Goal: Check status

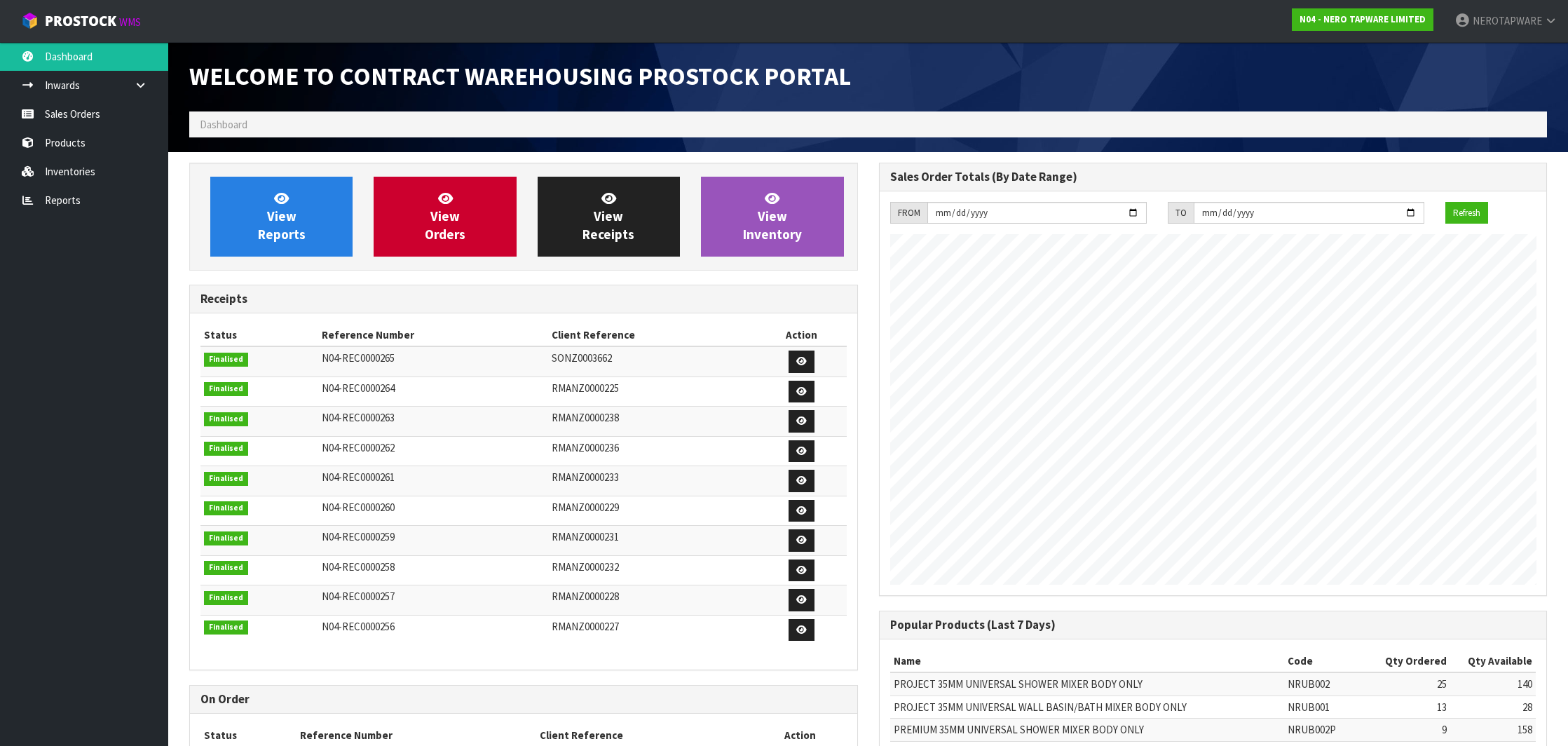
scroll to position [773, 689]
click at [934, 129] on ol "Dashboard" at bounding box center [868, 125] width 1357 height 26
click at [927, 117] on ol "Dashboard" at bounding box center [868, 125] width 1357 height 26
click at [82, 121] on link "Sales Orders" at bounding box center [84, 114] width 168 height 29
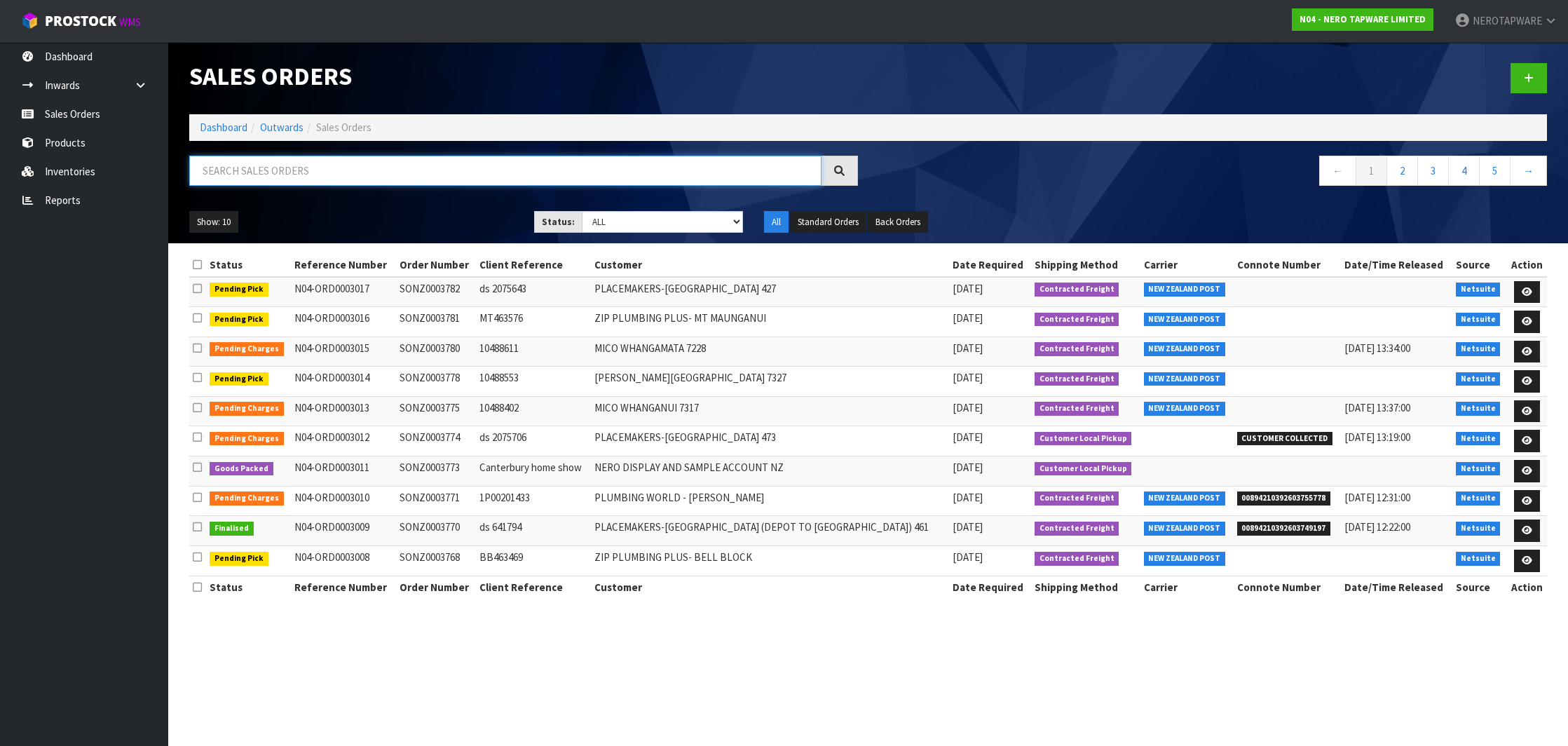
click at [388, 180] on input "text" at bounding box center [505, 170] width 632 height 30
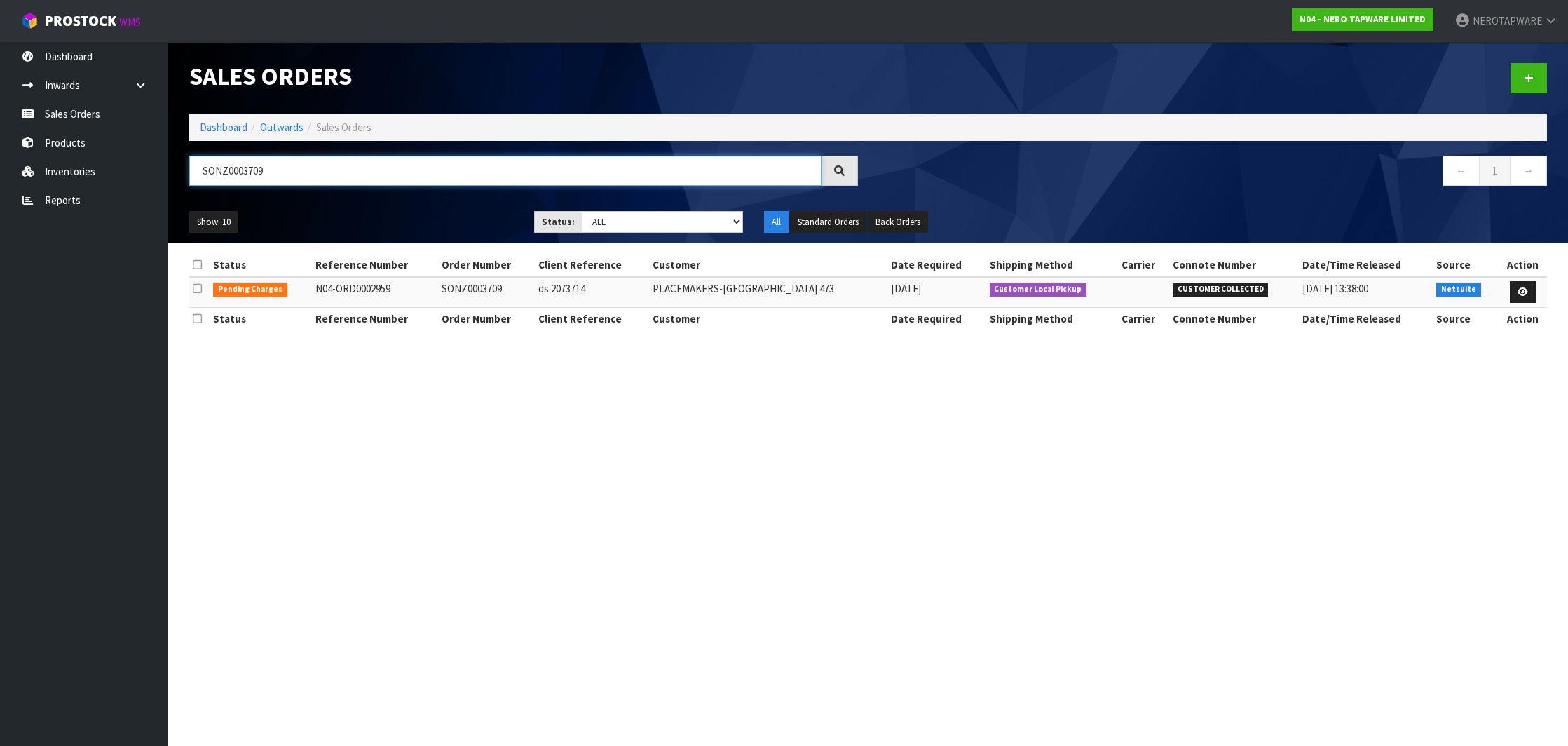
click at [231, 174] on input "SONZ0003709" at bounding box center [505, 170] width 632 height 30
paste input "40"
type input "SONZ0003740"
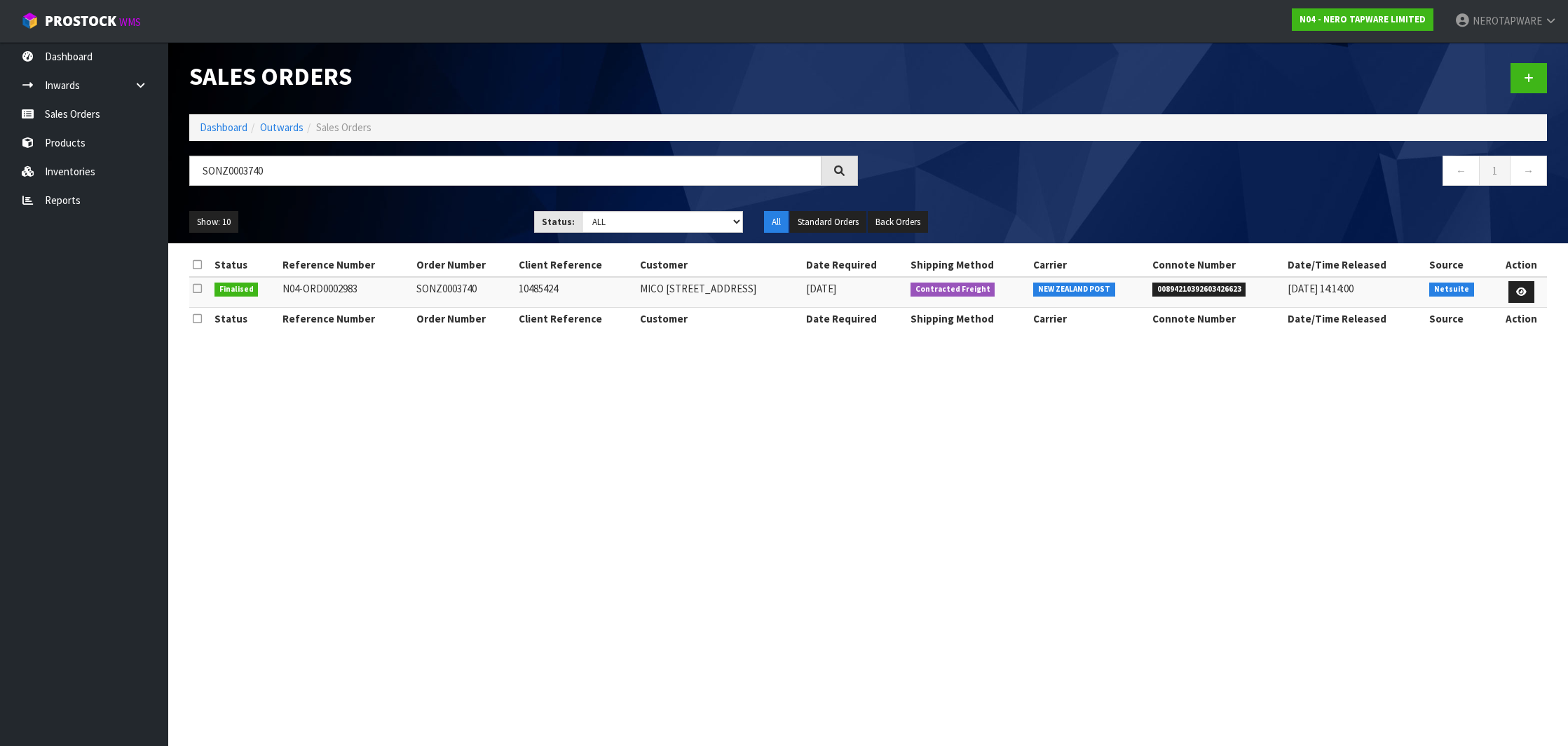
click at [1198, 286] on span "00894210392603426623" at bounding box center [1199, 289] width 94 height 14
copy span "00894210392603426623"
